Goal: Task Accomplishment & Management: Use online tool/utility

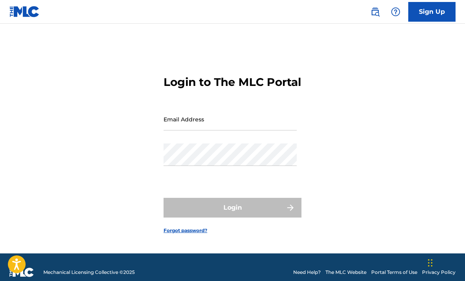
click at [244, 131] on input "Email Address" at bounding box center [230, 119] width 133 height 22
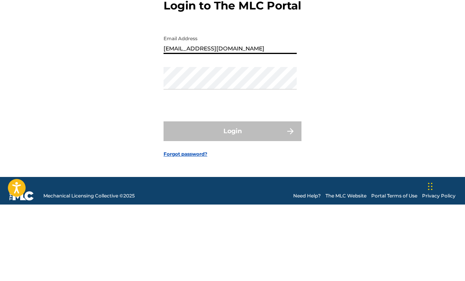
type input "[EMAIL_ADDRESS][DOMAIN_NAME]"
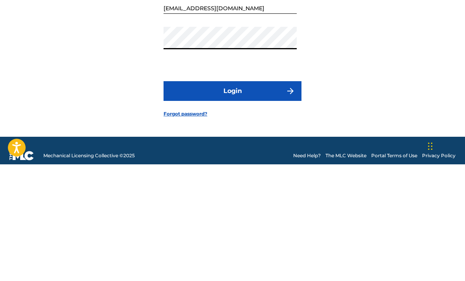
click at [256, 198] on button "Login" at bounding box center [233, 208] width 138 height 20
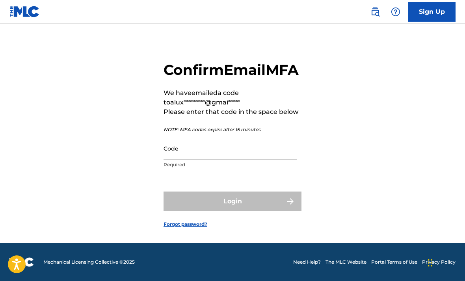
click at [237, 147] on input "Code" at bounding box center [230, 148] width 133 height 22
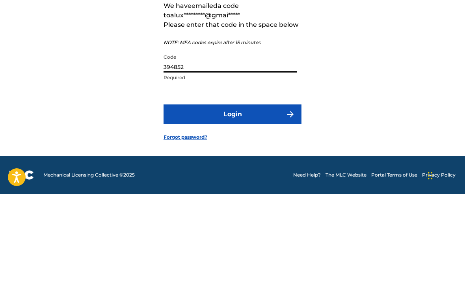
type input "394852"
click at [258, 192] on button "Login" at bounding box center [233, 202] width 138 height 20
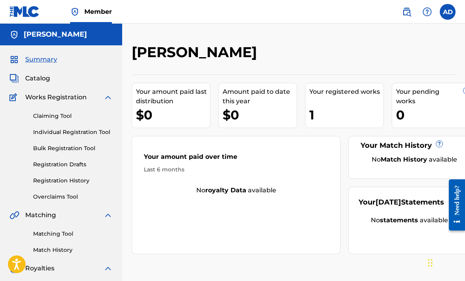
click at [54, 72] on div "Summary Catalog Works Registration Claiming Tool Individual Registration Tool B…" at bounding box center [61, 248] width 122 height 406
click at [41, 81] on span "Catalog" at bounding box center [37, 78] width 25 height 9
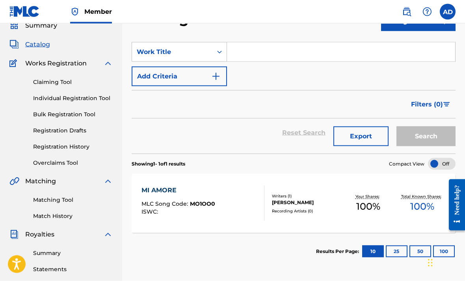
scroll to position [36, 0]
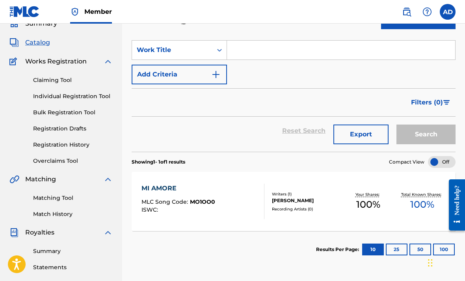
click at [174, 187] on div "MI AMORE" at bounding box center [179, 188] width 74 height 9
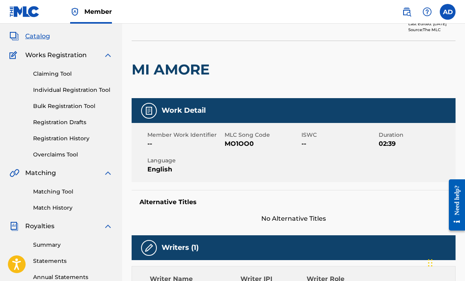
scroll to position [42, 0]
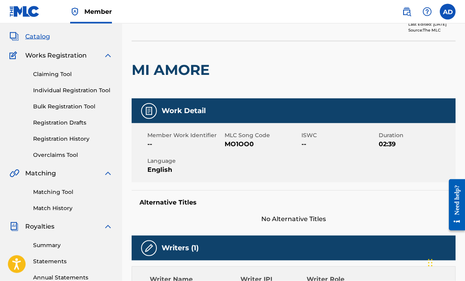
click at [69, 191] on link "Matching Tool" at bounding box center [73, 192] width 80 height 8
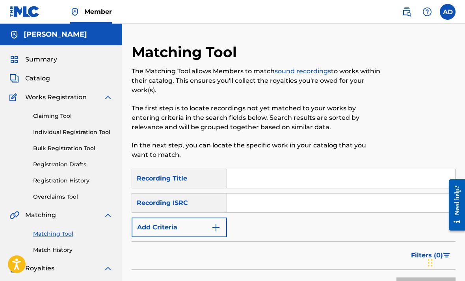
click at [279, 180] on input "Search Form" at bounding box center [341, 178] width 228 height 19
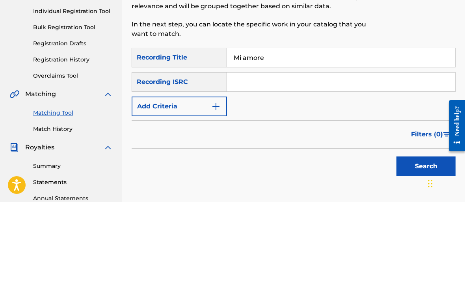
scroll to position [121, 0]
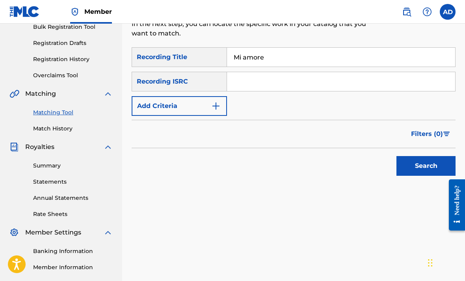
type input "Mi amore"
click at [420, 166] on button "Search" at bounding box center [426, 166] width 59 height 20
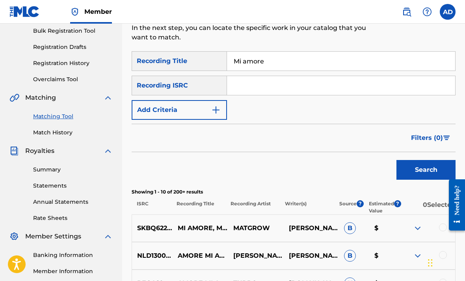
scroll to position [117, 0]
click at [215, 84] on div "Recording ISRC" at bounding box center [179, 86] width 95 height 20
click at [215, 112] on img "Search Form" at bounding box center [215, 110] width 9 height 9
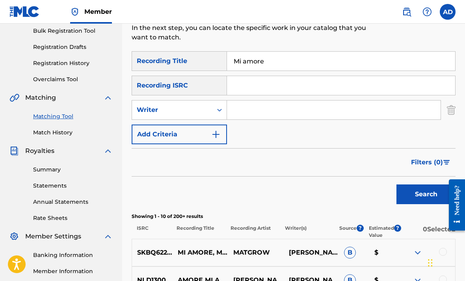
click at [258, 111] on input "Search Form" at bounding box center [334, 110] width 214 height 19
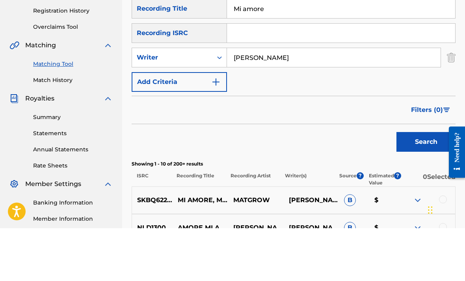
scroll to position [170, 0]
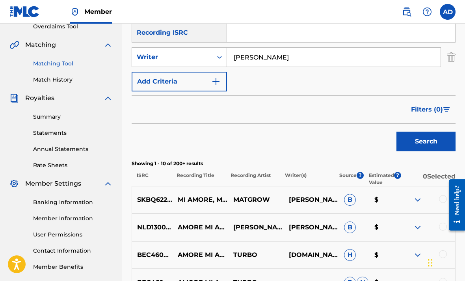
type input "[PERSON_NAME]"
click at [421, 144] on button "Search" at bounding box center [426, 142] width 59 height 20
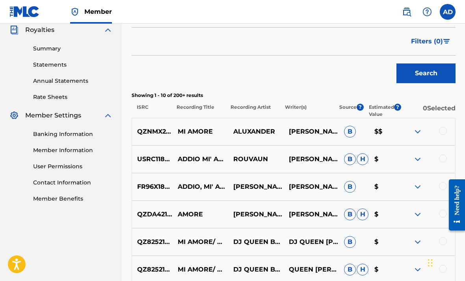
scroll to position [241, 0]
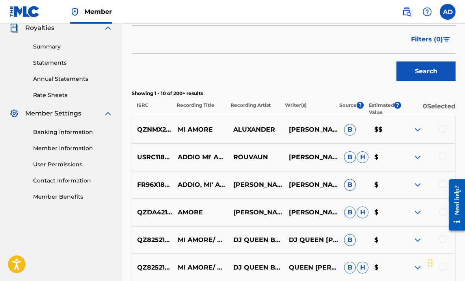
click at [414, 133] on img at bounding box center [417, 129] width 9 height 9
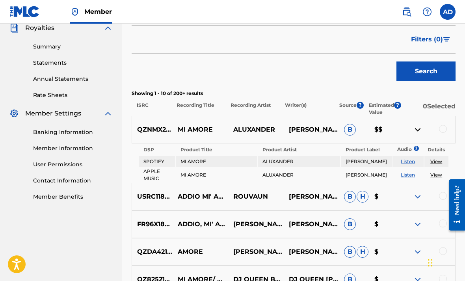
click at [446, 128] on div at bounding box center [443, 129] width 8 height 8
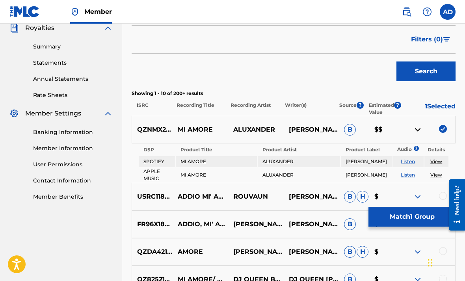
click at [408, 227] on button "Match 1 Group" at bounding box center [412, 217] width 87 height 20
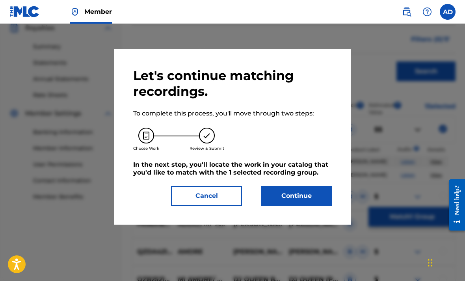
click at [311, 198] on button "Continue" at bounding box center [296, 196] width 71 height 20
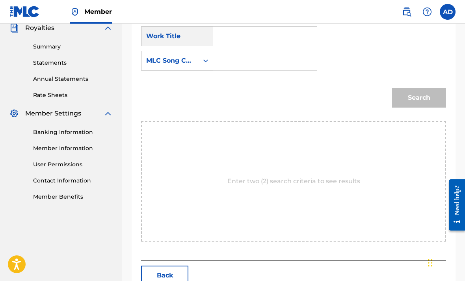
scroll to position [183, 0]
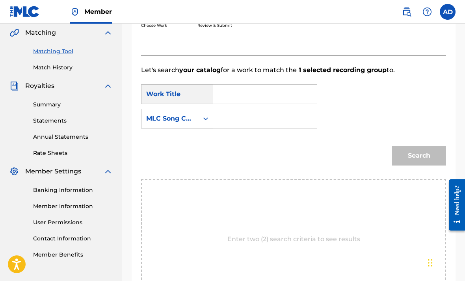
click at [277, 95] on input "Search Form" at bounding box center [265, 94] width 90 height 19
click at [241, 120] on span "more" at bounding box center [239, 121] width 17 height 7
type input "mi amore"
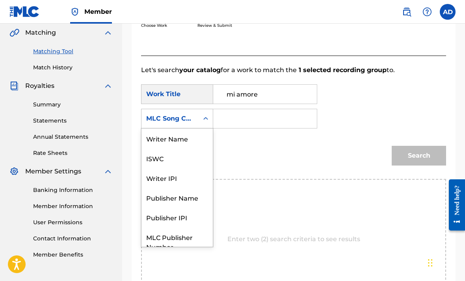
scroll to position [0, 0]
click at [200, 144] on div "Writer Name" at bounding box center [177, 139] width 71 height 20
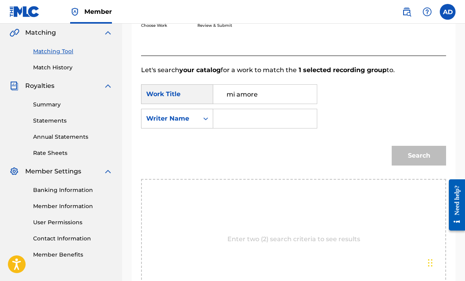
click at [247, 122] on input "Search Form" at bounding box center [265, 118] width 90 height 19
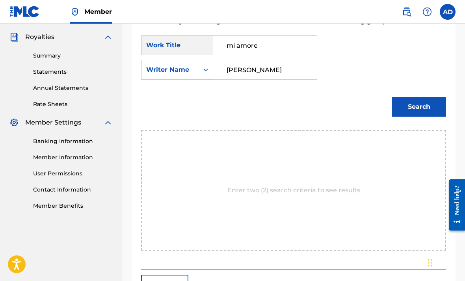
type input "[PERSON_NAME]"
click at [417, 103] on button "Search" at bounding box center [419, 107] width 54 height 20
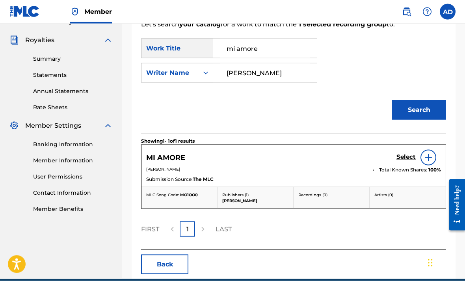
scroll to position [230, 0]
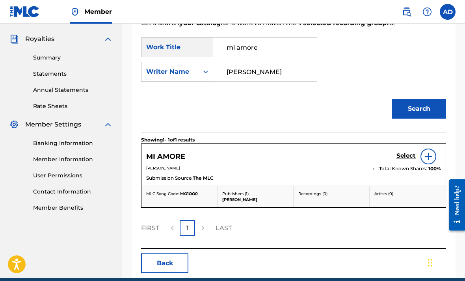
click at [425, 158] on img at bounding box center [428, 156] width 9 height 9
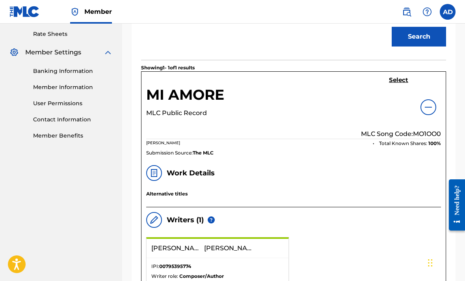
scroll to position [301, 0]
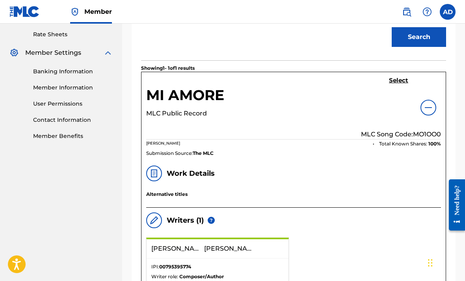
click at [427, 111] on img at bounding box center [428, 107] width 9 height 9
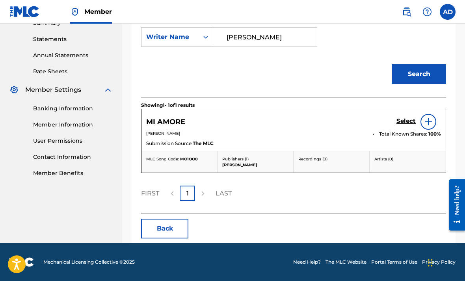
scroll to position [264, 0]
click at [407, 120] on h5 "Select" at bounding box center [406, 121] width 19 height 7
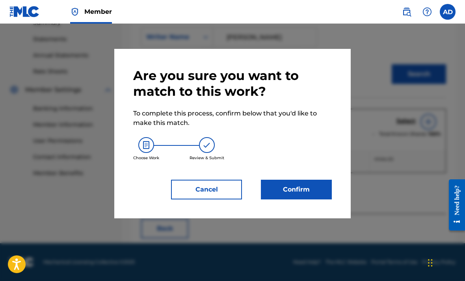
click at [316, 189] on button "Confirm" at bounding box center [296, 190] width 71 height 20
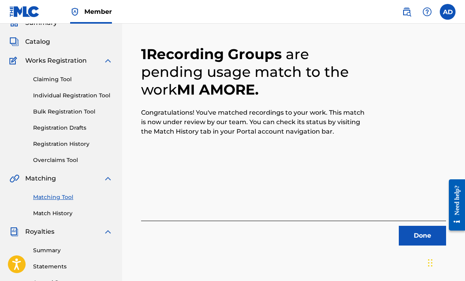
scroll to position [36, 0]
click at [407, 246] on button "Done" at bounding box center [422, 236] width 47 height 20
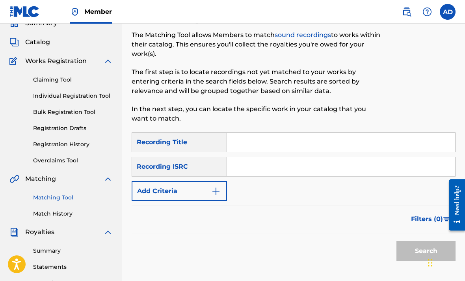
click at [45, 213] on link "Match History" at bounding box center [73, 214] width 80 height 8
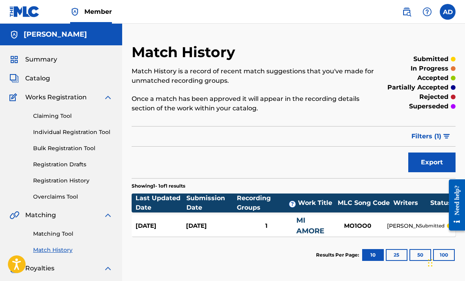
click at [57, 234] on link "Matching Tool" at bounding box center [73, 234] width 80 height 8
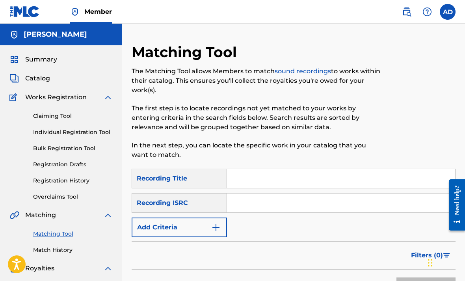
click at [378, 174] on input "Search Form" at bounding box center [341, 178] width 228 height 19
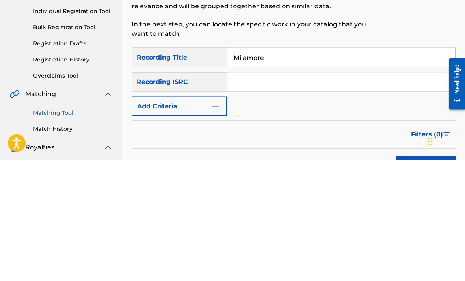
scroll to position [121, 0]
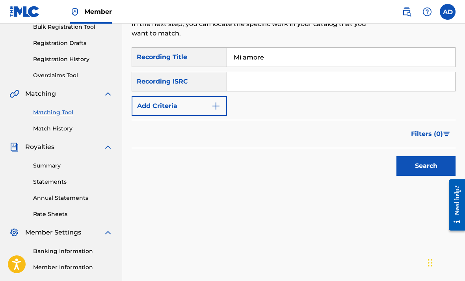
type input "Mi amore"
click at [279, 80] on input "Search Form" at bounding box center [341, 81] width 228 height 19
click at [276, 75] on input "Search Form" at bounding box center [341, 81] width 228 height 19
paste input "QZNMX2376533"
type input "QZNMX2376533"
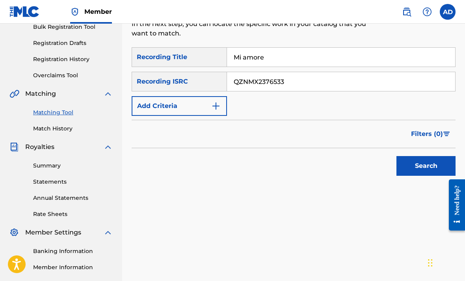
click at [418, 168] on button "Search" at bounding box center [426, 166] width 59 height 20
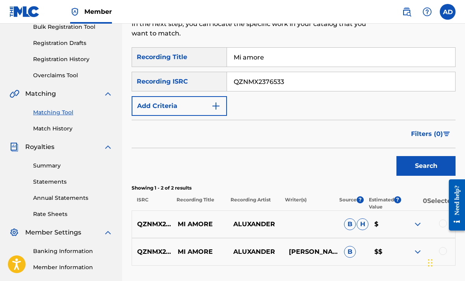
click at [413, 226] on img at bounding box center [417, 224] width 9 height 9
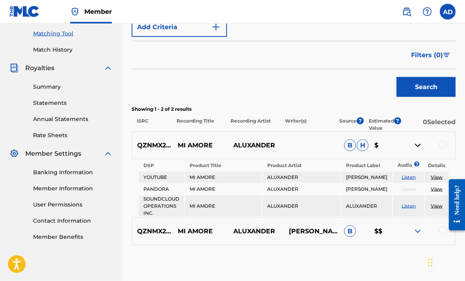
click at [414, 236] on img at bounding box center [417, 231] width 9 height 9
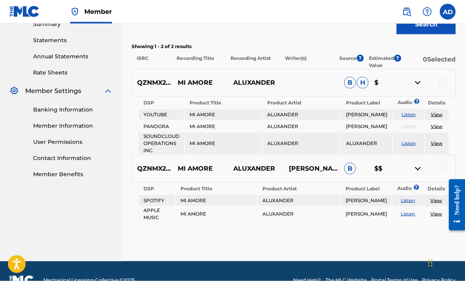
scroll to position [263, 0]
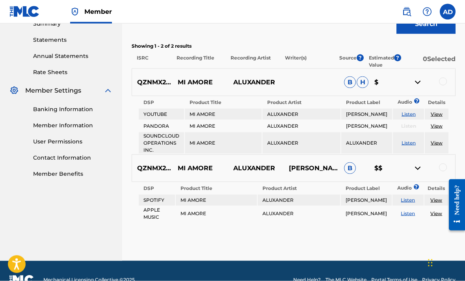
click at [440, 82] on div at bounding box center [443, 82] width 8 height 8
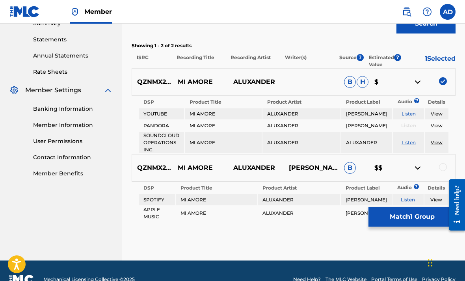
click at [443, 171] on div at bounding box center [443, 167] width 8 height 8
click at [406, 227] on button "Match 2 Groups" at bounding box center [412, 217] width 87 height 20
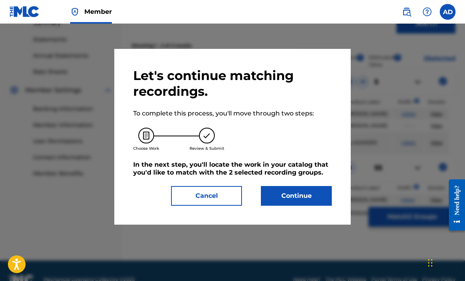
click at [312, 201] on button "Continue" at bounding box center [296, 196] width 71 height 20
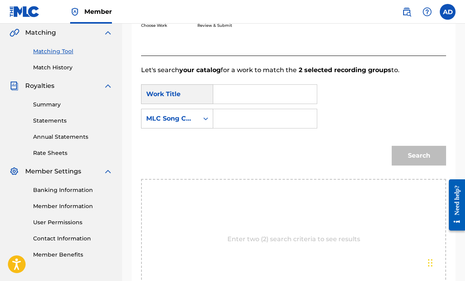
click at [271, 98] on input "Search Form" at bounding box center [265, 94] width 90 height 19
type input "Mi"
click at [248, 118] on input "Search Form" at bounding box center [265, 118] width 90 height 19
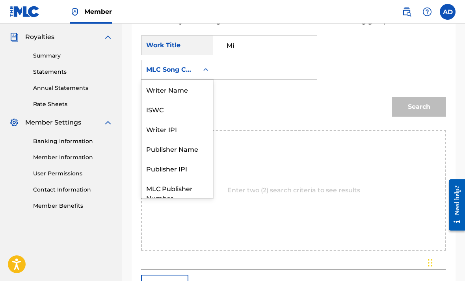
scroll to position [0, 0]
click at [194, 94] on div "Writer Name" at bounding box center [177, 90] width 71 height 20
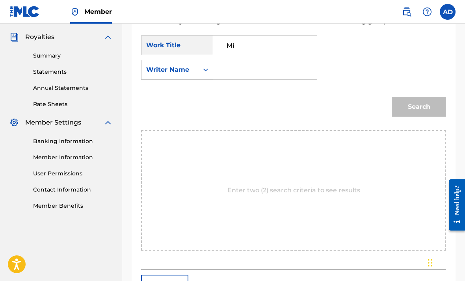
click at [237, 73] on input "Search Form" at bounding box center [265, 69] width 90 height 19
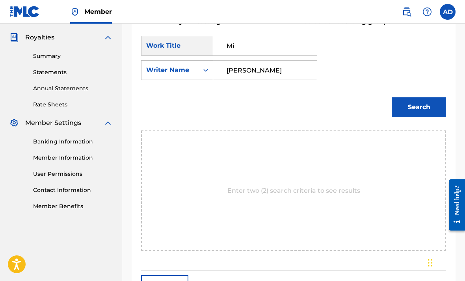
type input "[PERSON_NAME]"
click at [422, 114] on button "Search" at bounding box center [419, 107] width 54 height 20
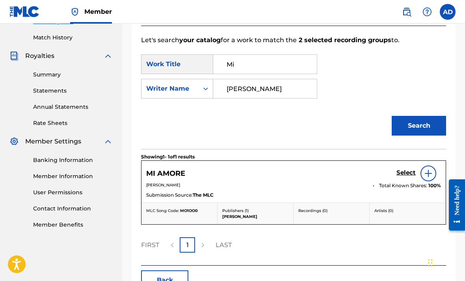
scroll to position [239, 0]
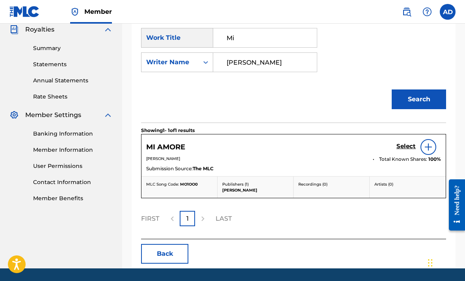
click at [427, 149] on img at bounding box center [428, 146] width 9 height 9
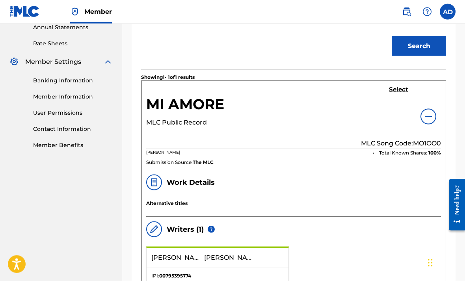
scroll to position [293, 0]
click at [400, 87] on h5 "Select" at bounding box center [398, 89] width 19 height 7
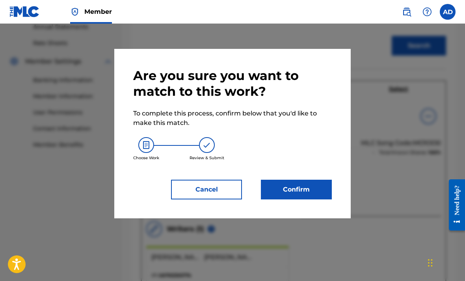
click at [311, 190] on button "Confirm" at bounding box center [296, 190] width 71 height 20
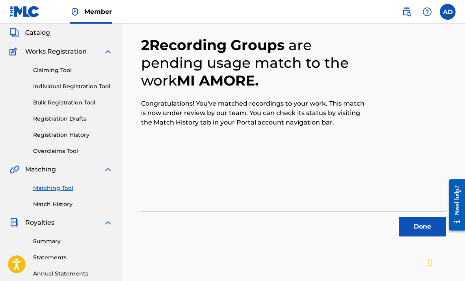
scroll to position [45, 0]
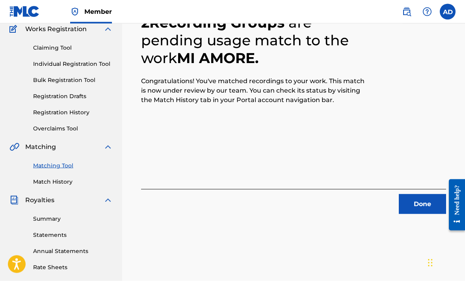
click at [407, 214] on button "Done" at bounding box center [422, 204] width 47 height 20
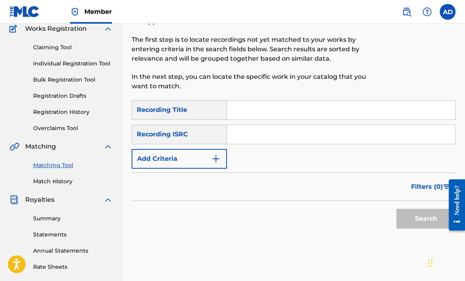
click at [63, 177] on link "Match History" at bounding box center [73, 181] width 80 height 8
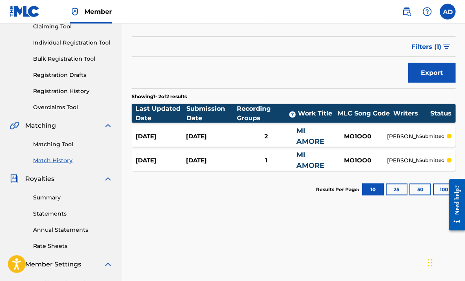
scroll to position [91, 0]
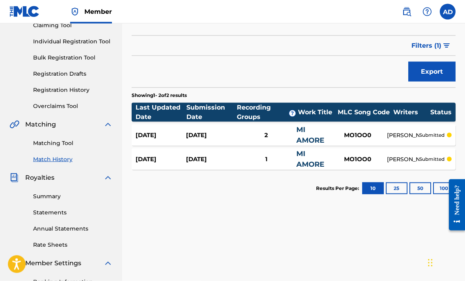
click at [423, 157] on p "submitted" at bounding box center [432, 159] width 25 height 7
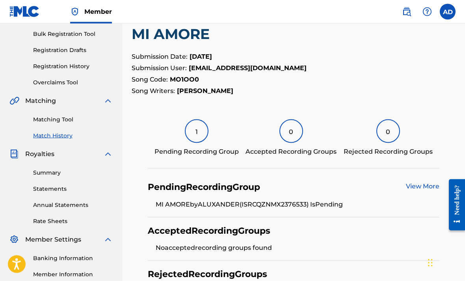
scroll to position [112, 0]
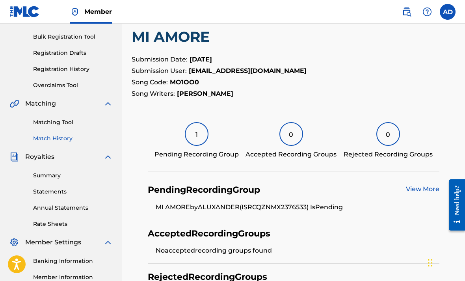
click at [410, 192] on link "View More" at bounding box center [423, 188] width 34 height 7
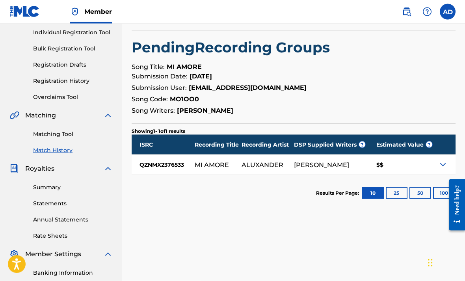
scroll to position [100, 0]
click at [439, 164] on img at bounding box center [443, 164] width 9 height 9
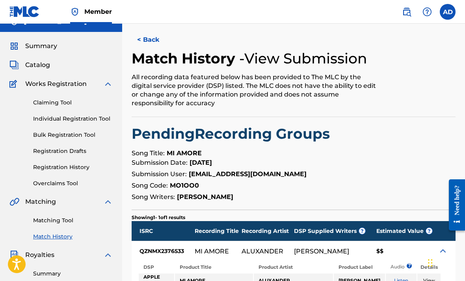
scroll to position [0, 0]
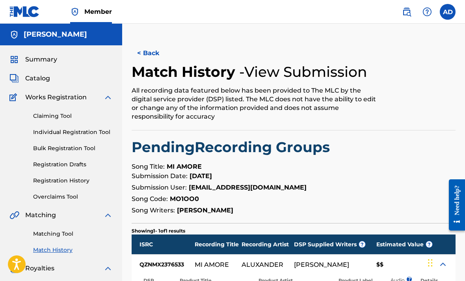
click at [151, 55] on button "< Back" at bounding box center [155, 53] width 47 height 20
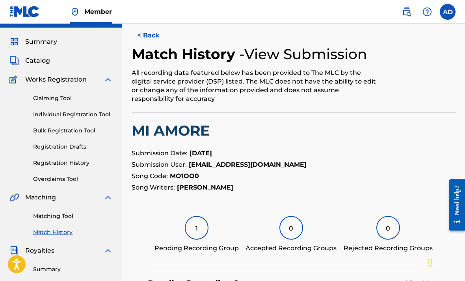
scroll to position [18, 0]
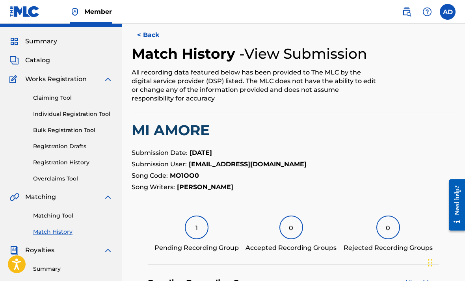
click at [62, 230] on link "Match History" at bounding box center [73, 232] width 80 height 8
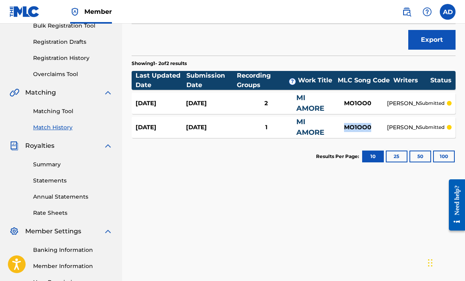
scroll to position [125, 0]
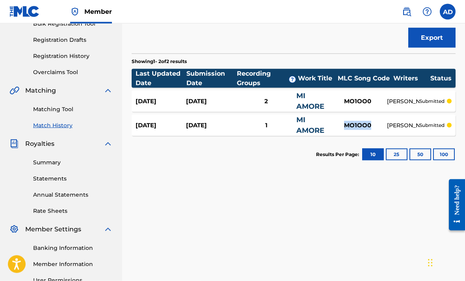
click at [39, 163] on link "Summary" at bounding box center [73, 163] width 80 height 8
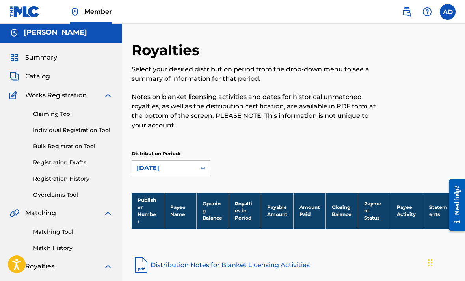
scroll to position [1, 0]
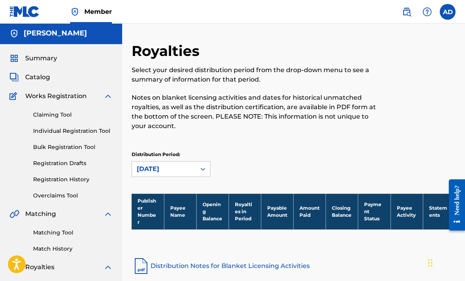
click at [41, 114] on link "Claiming Tool" at bounding box center [73, 115] width 80 height 8
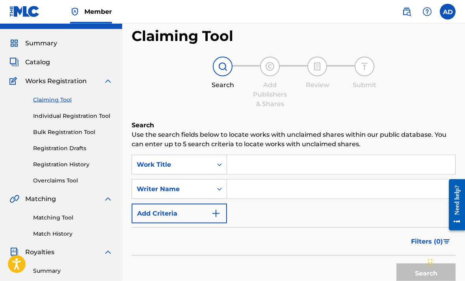
scroll to position [20, 0]
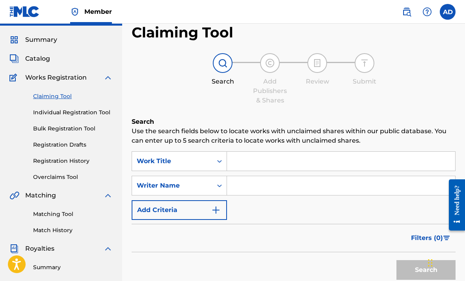
click at [393, 161] on input "Search Form" at bounding box center [341, 161] width 228 height 19
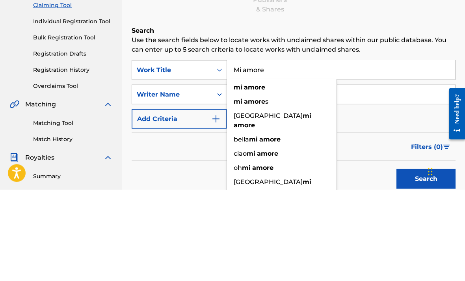
scroll to position [111, 0]
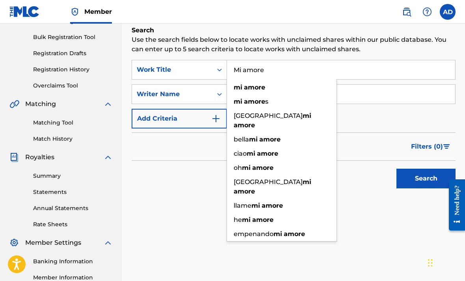
type input "Mi amore"
click at [376, 97] on input "Search Form" at bounding box center [341, 94] width 228 height 19
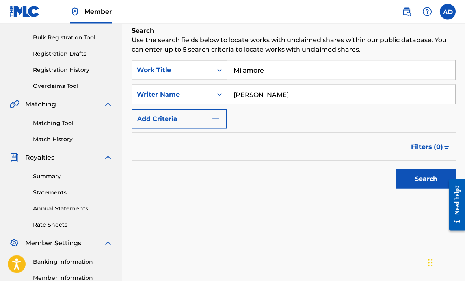
type input "[PERSON_NAME]"
click at [427, 181] on button "Search" at bounding box center [426, 179] width 59 height 20
click at [422, 180] on button "Search" at bounding box center [426, 179] width 59 height 20
click at [414, 187] on button "Search" at bounding box center [426, 179] width 59 height 20
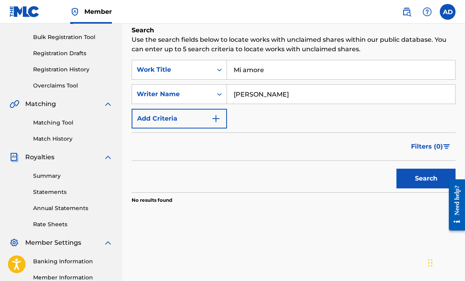
click at [415, 186] on button "Search" at bounding box center [426, 179] width 59 height 20
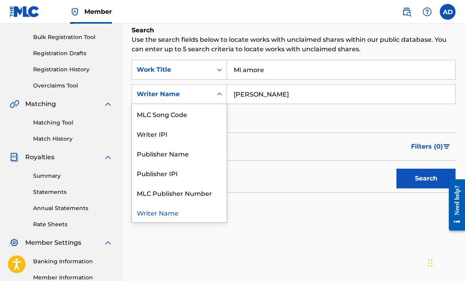
scroll to position [20, 0]
click at [342, 239] on div "Search Use the search fields below to locate works with unclaimed shares within…" at bounding box center [294, 135] width 324 height 218
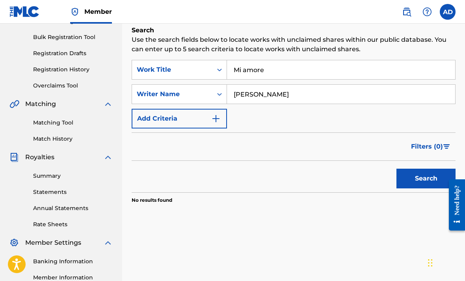
click at [153, 124] on button "Add Criteria" at bounding box center [179, 119] width 95 height 20
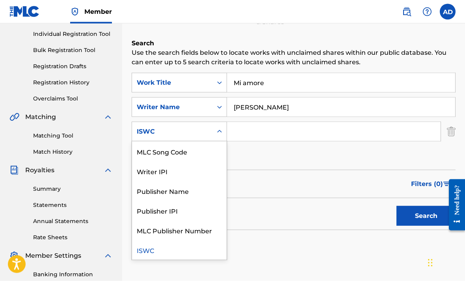
scroll to position [99, 0]
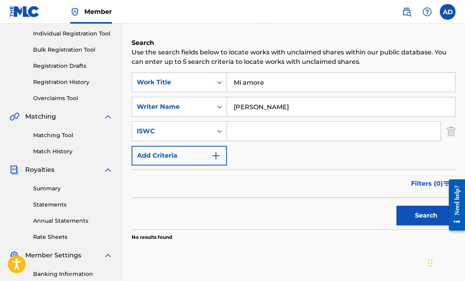
click at [449, 132] on img "Search Form" at bounding box center [451, 131] width 9 height 20
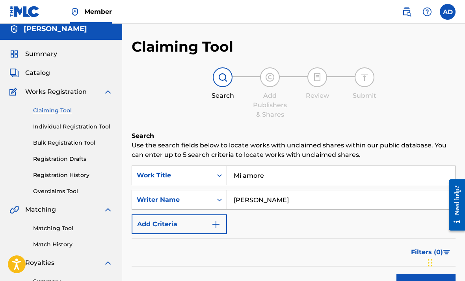
scroll to position [0, 0]
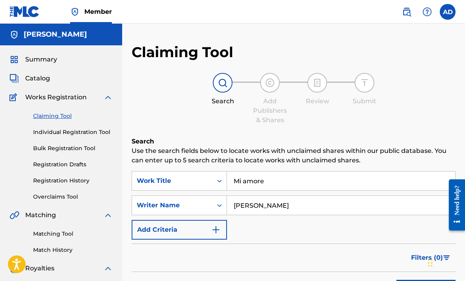
click at [37, 77] on span "Catalog" at bounding box center [37, 78] width 25 height 9
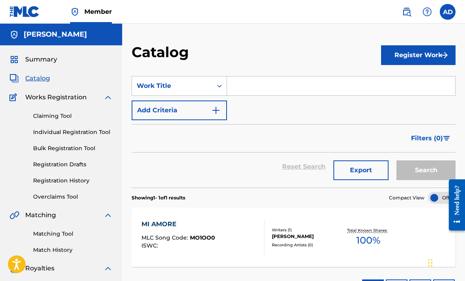
click at [35, 61] on span "Summary" at bounding box center [41, 59] width 32 height 9
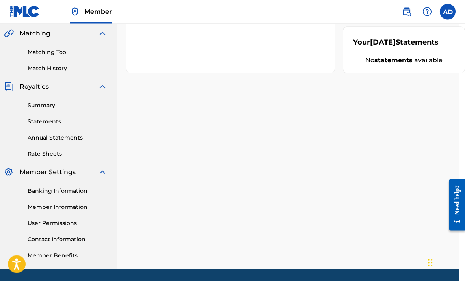
scroll to position [183, 6]
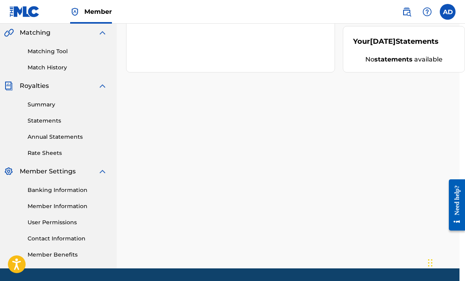
click at [58, 104] on link "Summary" at bounding box center [68, 105] width 80 height 8
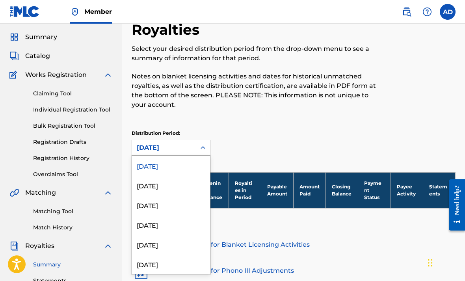
scroll to position [21, 0]
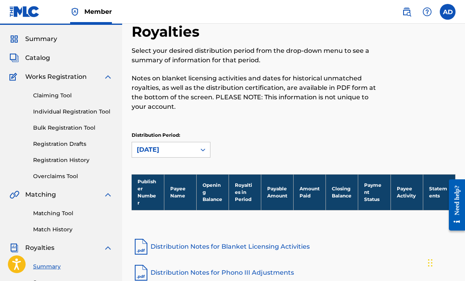
click at [249, 139] on div "Distribution Period: [DATE]" at bounding box center [294, 145] width 324 height 26
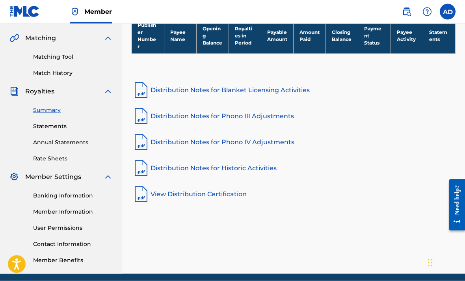
scroll to position [183, 0]
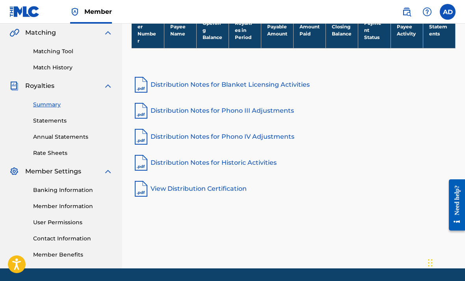
click at [82, 133] on link "Annual Statements" at bounding box center [73, 137] width 80 height 8
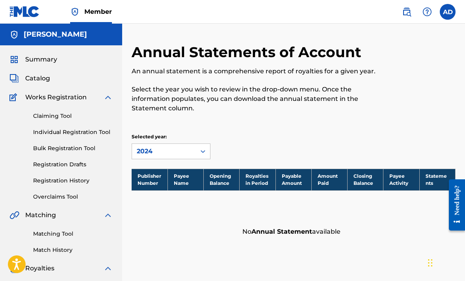
click at [74, 62] on div "Summary" at bounding box center [60, 59] width 103 height 9
click at [55, 58] on span "Summary" at bounding box center [41, 59] width 32 height 9
